Goal: Information Seeking & Learning: Learn about a topic

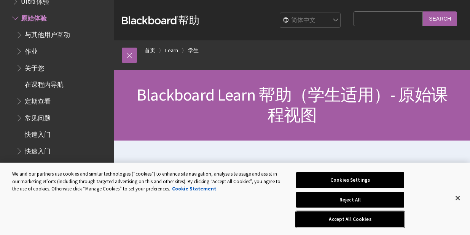
click at [357, 217] on button "Accept All Cookies" at bounding box center [350, 219] width 108 height 16
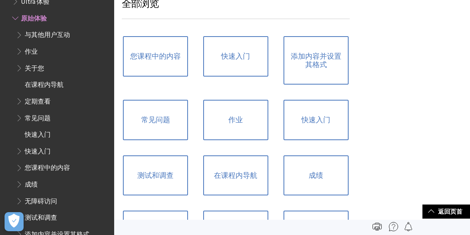
scroll to position [448, 0]
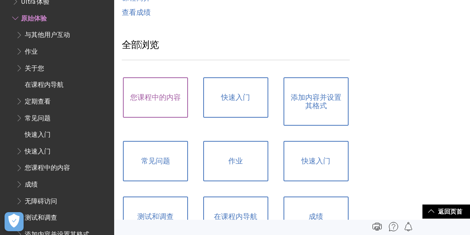
click at [138, 104] on link "您课程中的内容" at bounding box center [155, 97] width 65 height 40
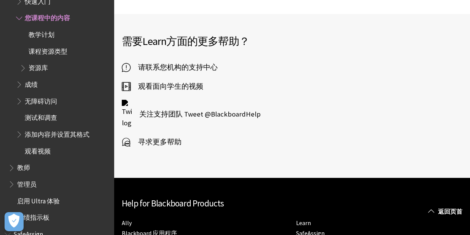
scroll to position [115, 0]
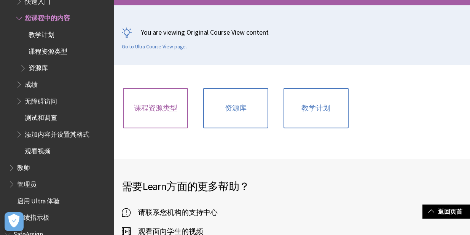
click at [164, 113] on link "课程资源类型" at bounding box center [155, 108] width 65 height 40
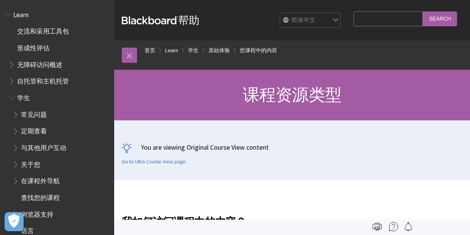
scroll to position [429, 0]
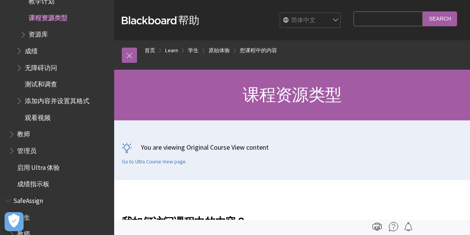
click at [470, 18] on div "Blackboard 帮助 Bb 帮助 English عربية Català Cymraeg Deutsch Español Suomi Français…" at bounding box center [292, 20] width 356 height 40
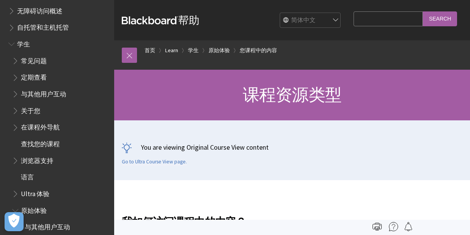
scroll to position [0, 0]
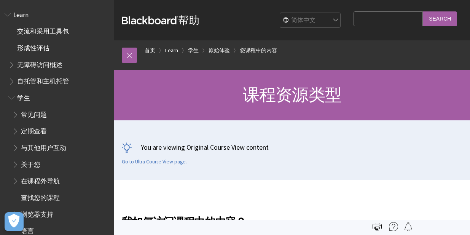
click at [19, 13] on span "Learn" at bounding box center [20, 13] width 15 height 10
click at [19, 13] on span "Learn" at bounding box center [21, 13] width 17 height 10
